Goal: Information Seeking & Learning: Learn about a topic

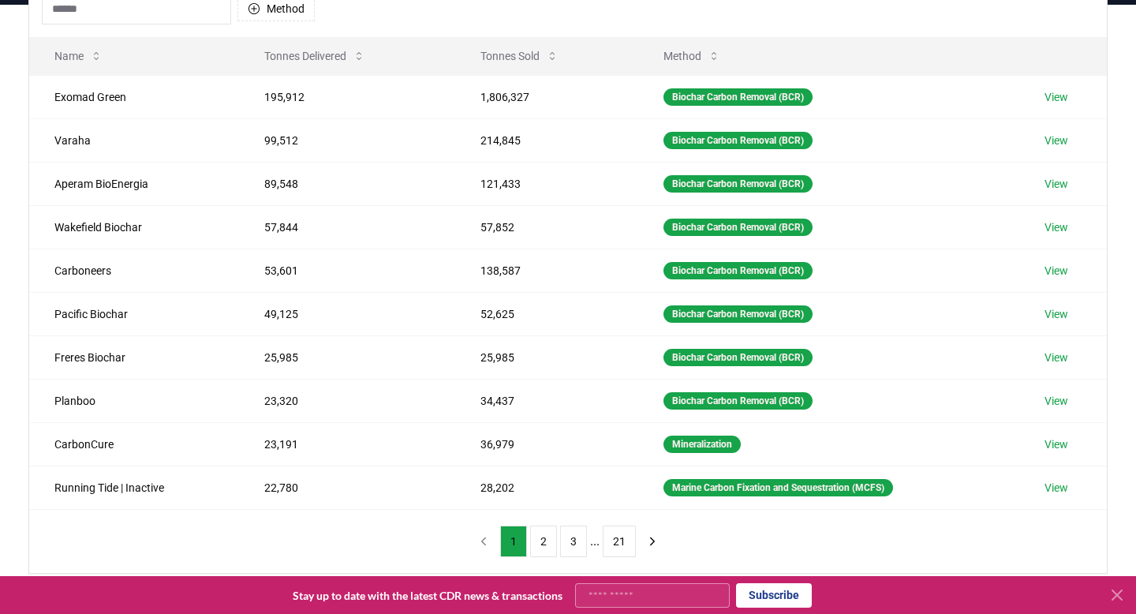
scroll to position [263, 0]
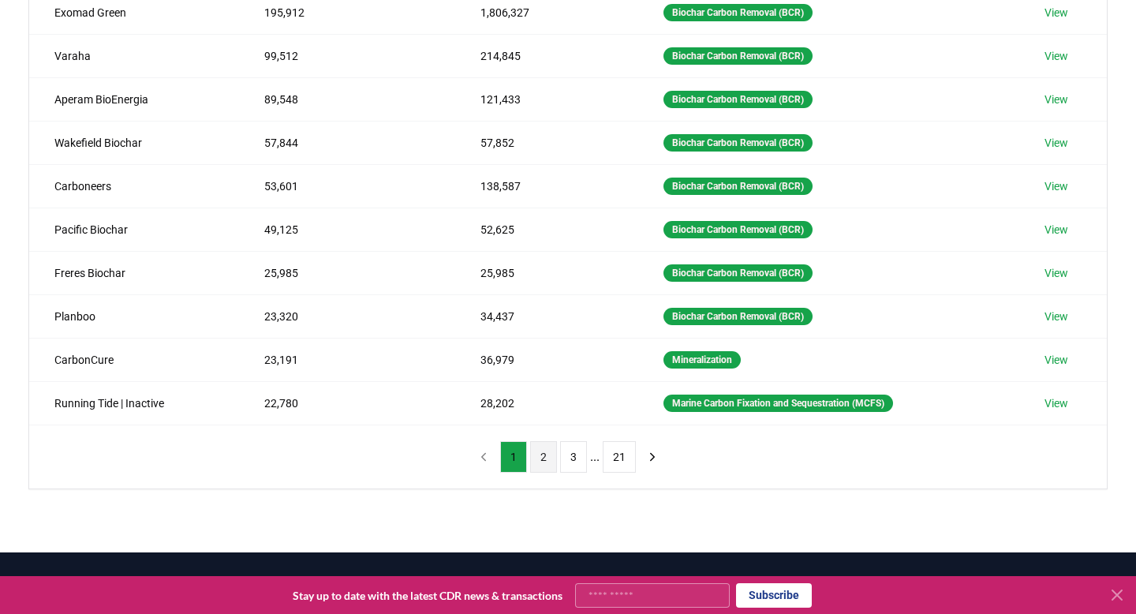
click at [548, 463] on button "2" at bounding box center [543, 457] width 27 height 32
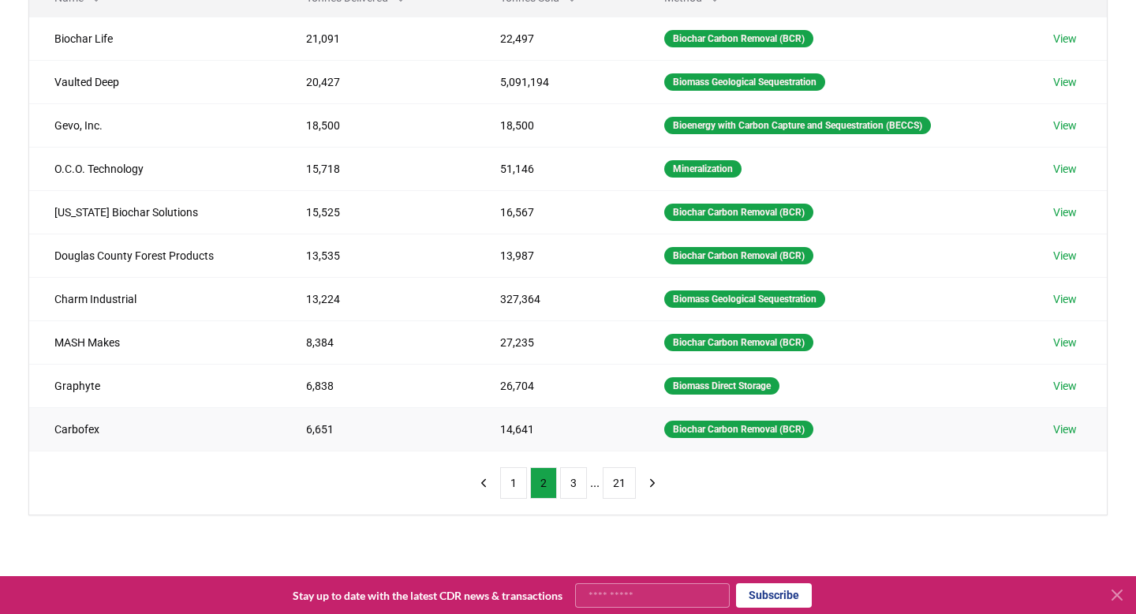
scroll to position [236, 0]
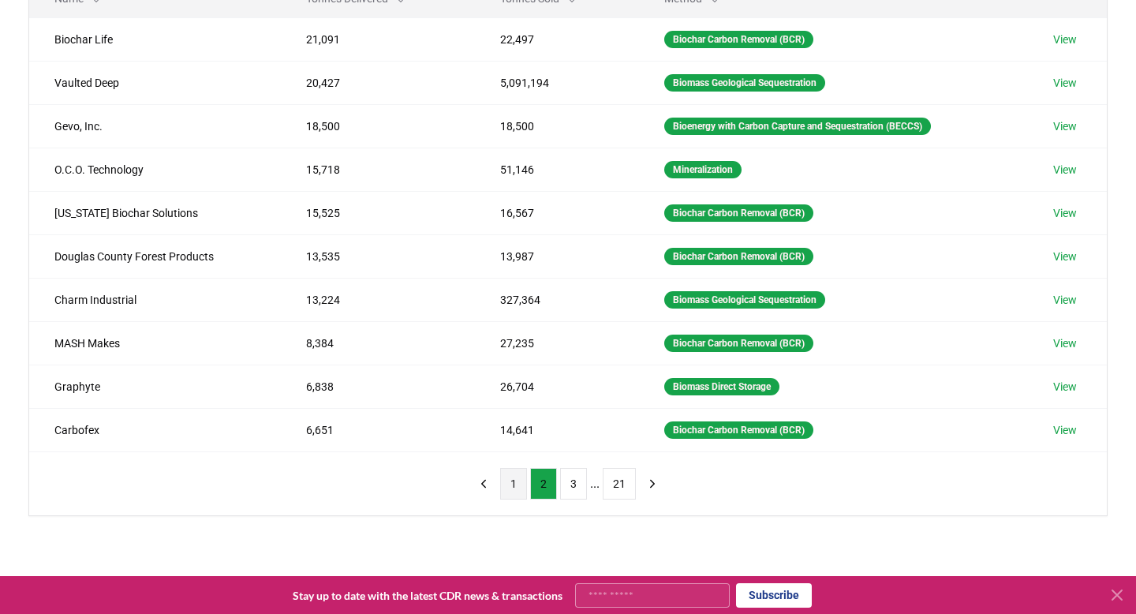
click at [510, 484] on button "1" at bounding box center [513, 484] width 27 height 32
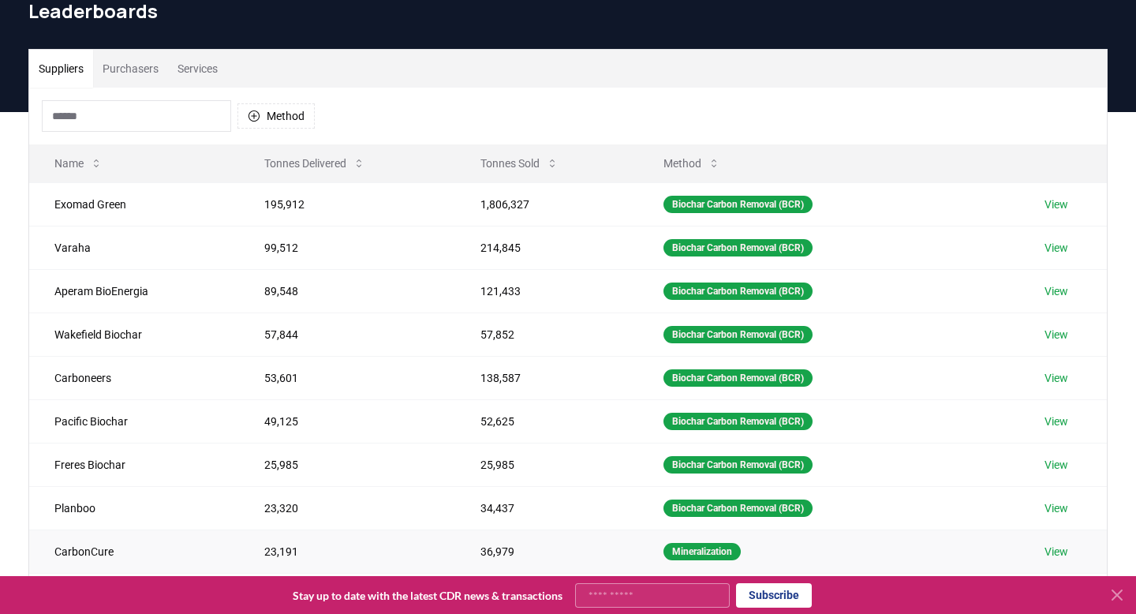
scroll to position [109, 0]
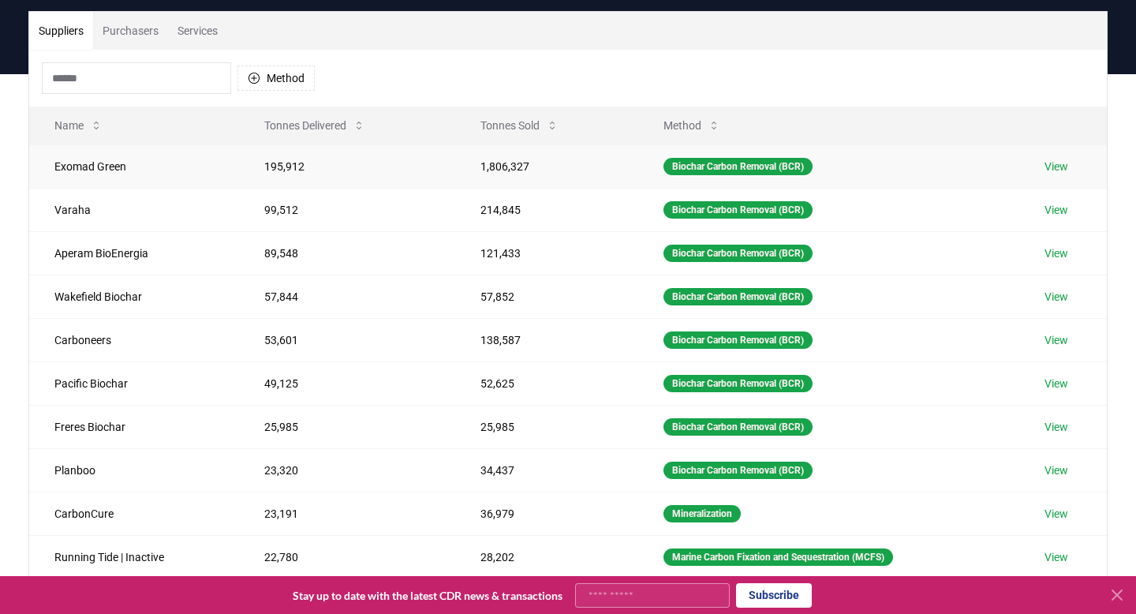
click at [1068, 162] on link "View" at bounding box center [1057, 167] width 24 height 16
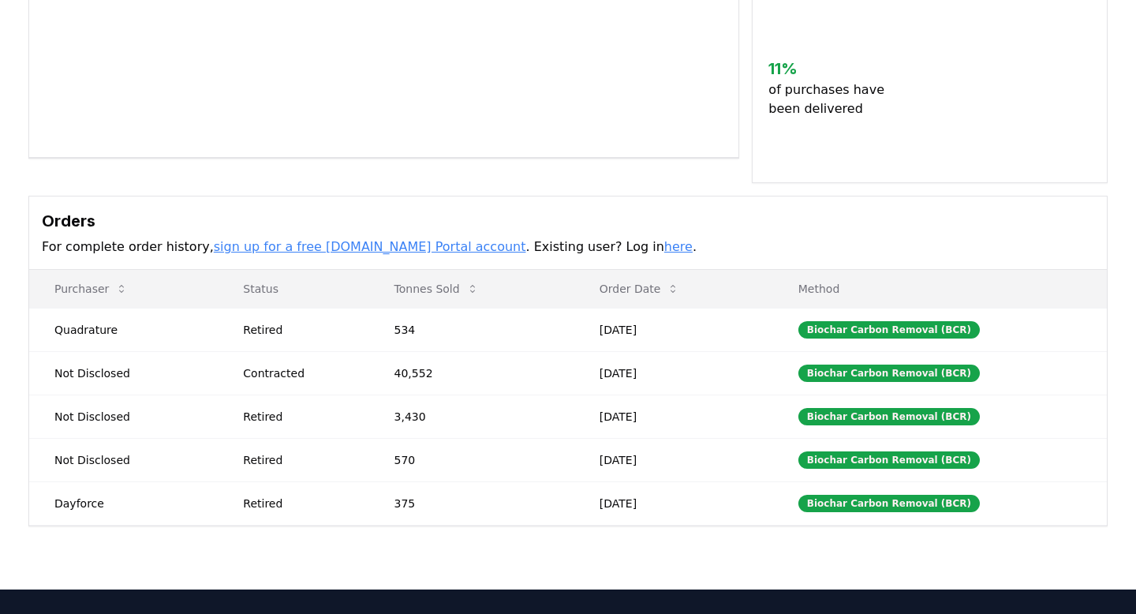
scroll to position [365, 0]
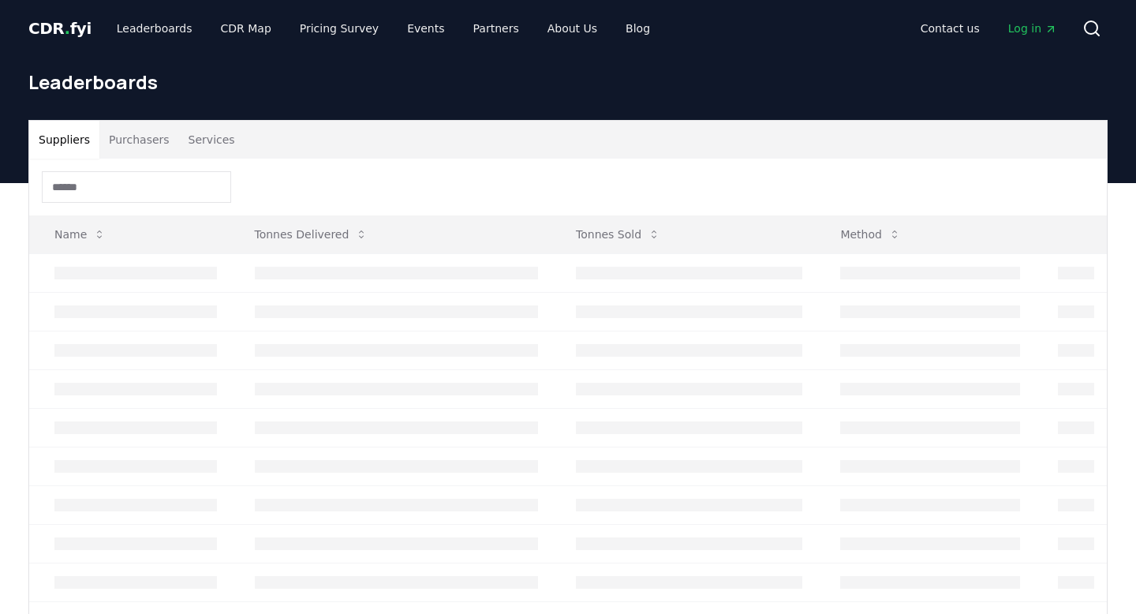
scroll to position [109, 0]
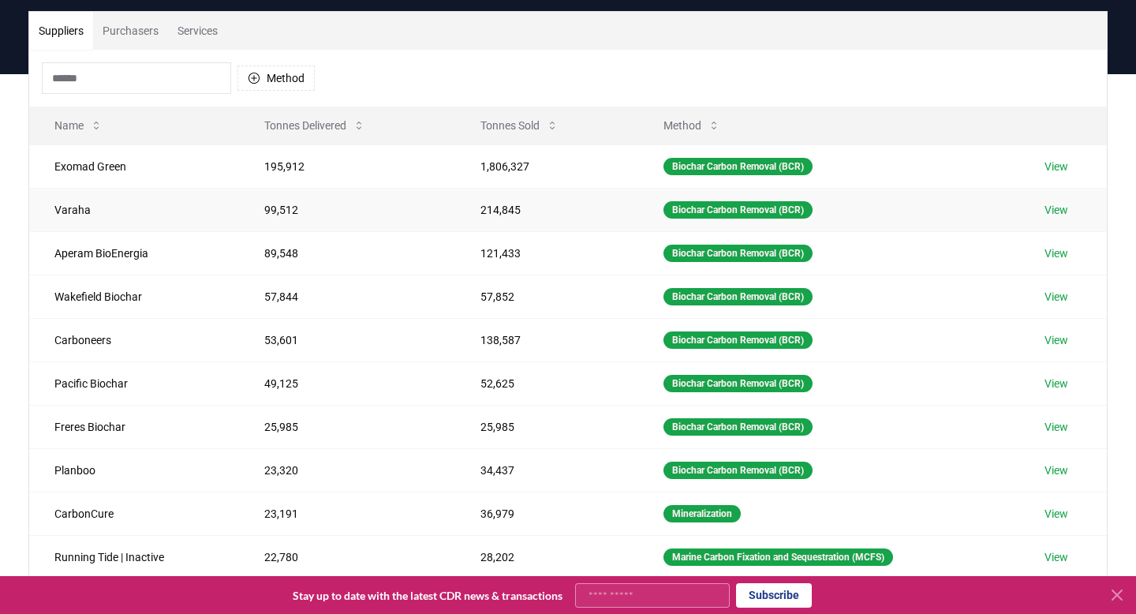
click at [1058, 209] on link "View" at bounding box center [1057, 210] width 24 height 16
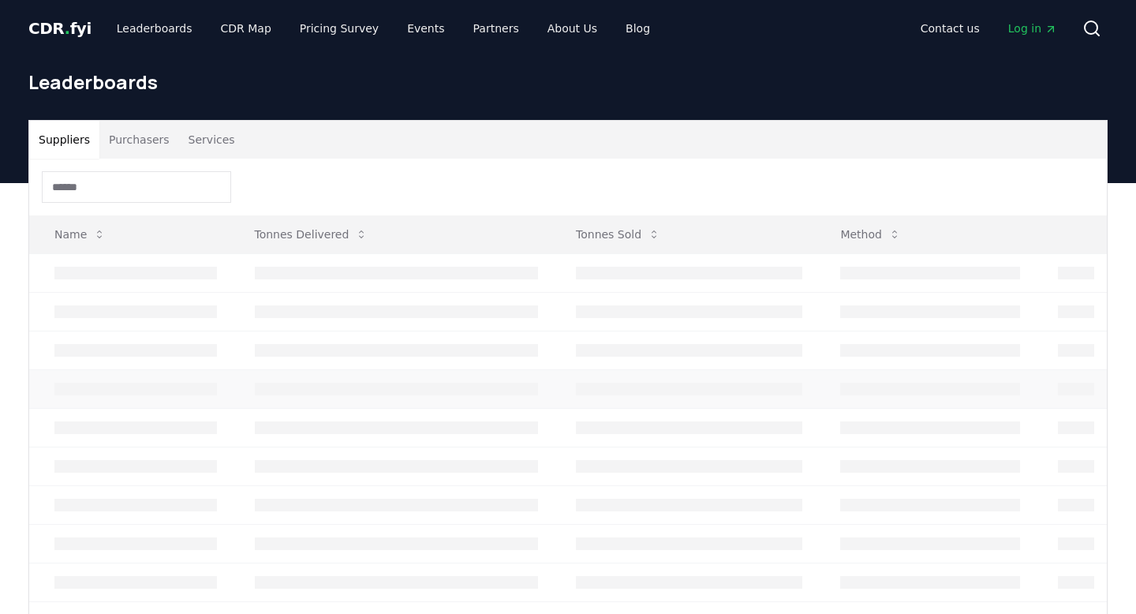
scroll to position [109, 0]
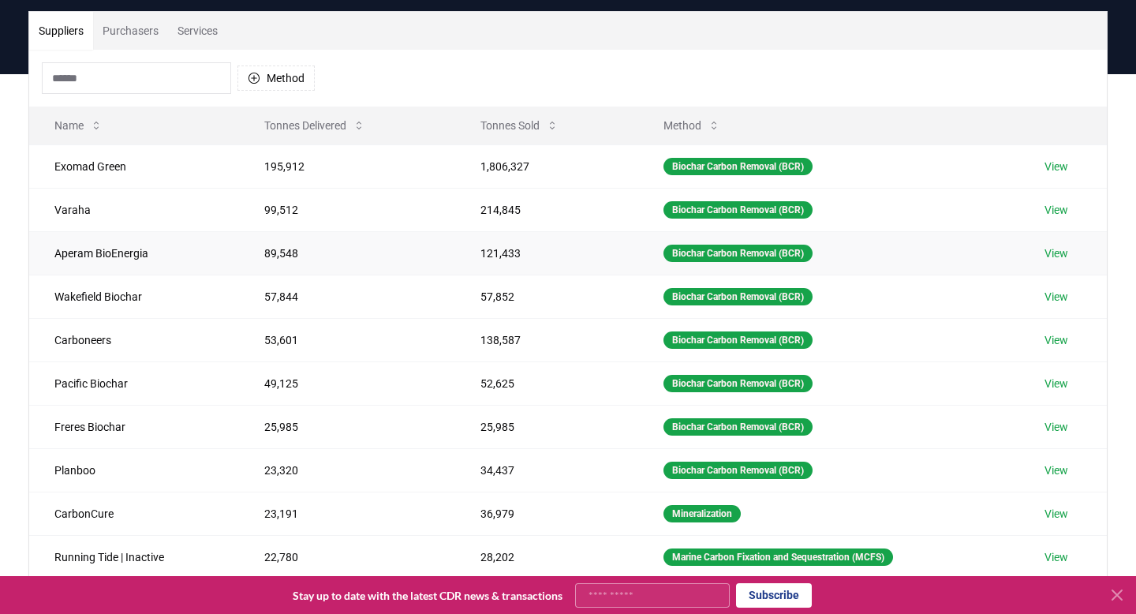
click at [1063, 258] on link "View" at bounding box center [1057, 253] width 24 height 16
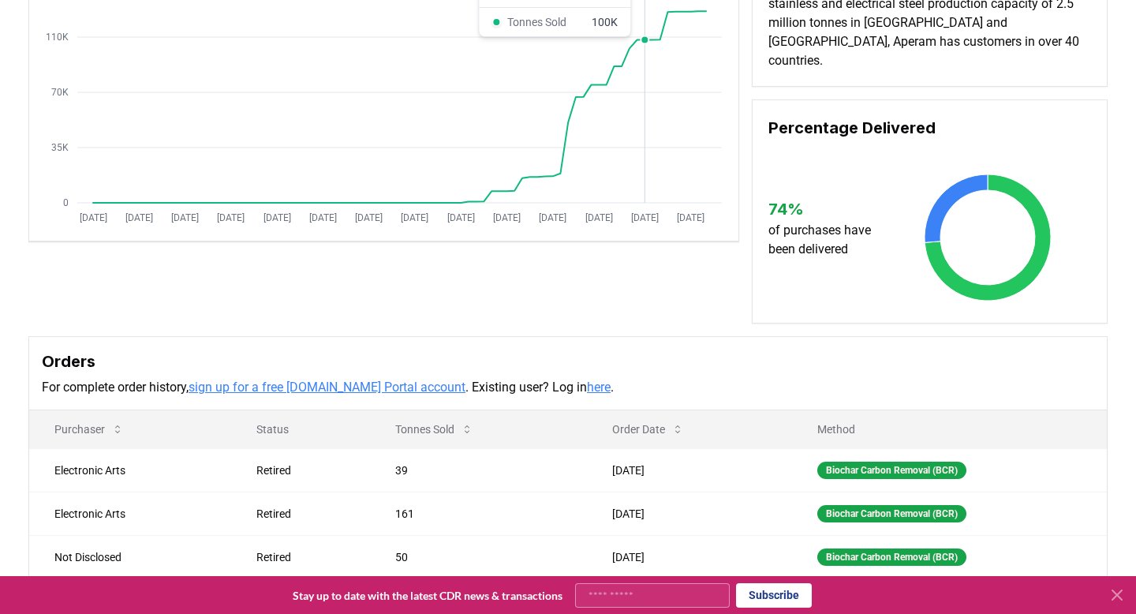
scroll to position [226, 0]
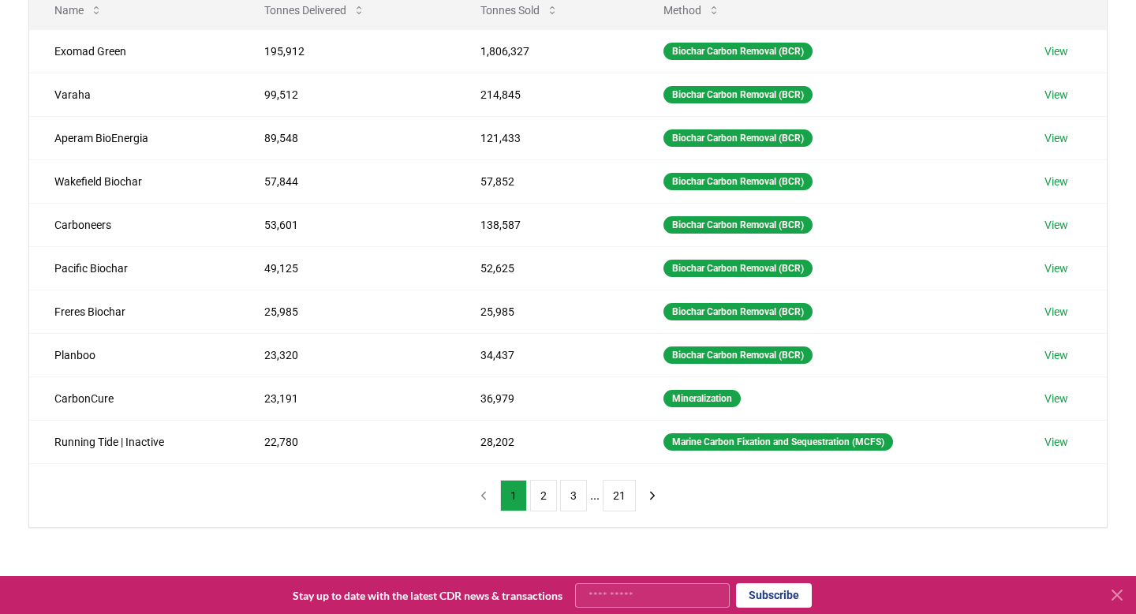
scroll to position [275, 0]
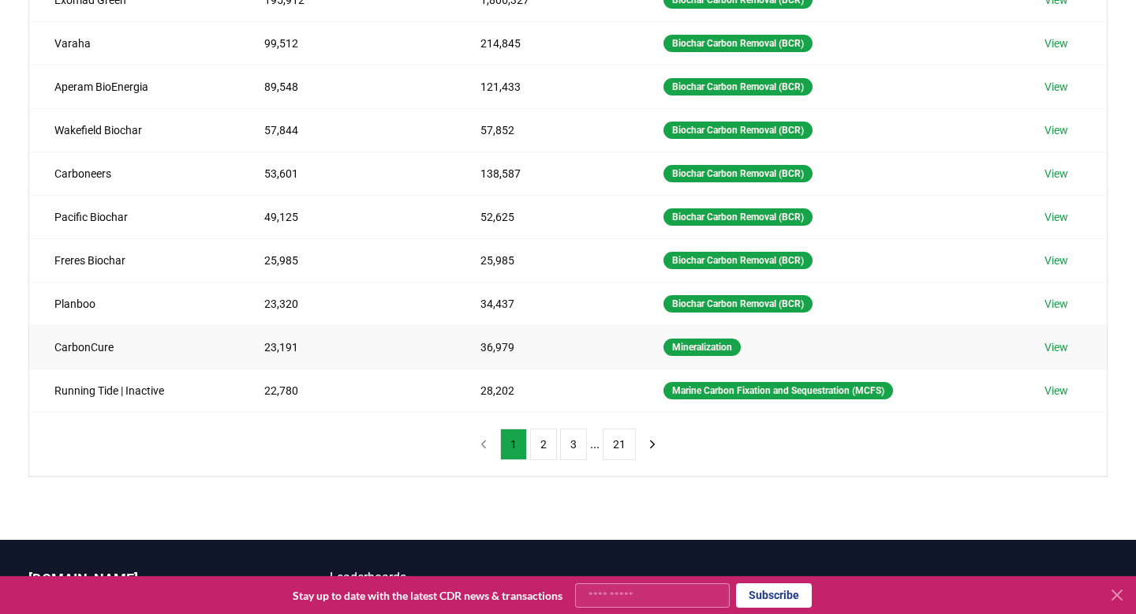
click at [1057, 349] on link "View" at bounding box center [1057, 347] width 24 height 16
